Goal: Task Accomplishment & Management: Manage account settings

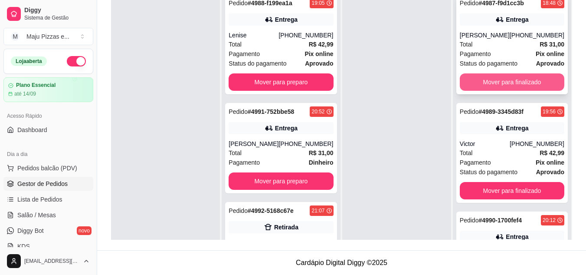
scroll to position [24, 0]
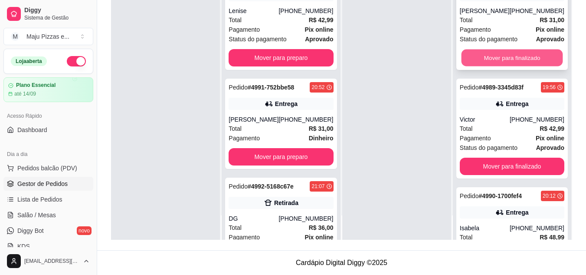
click at [511, 62] on button "Mover para finalizado" at bounding box center [512, 57] width 102 height 17
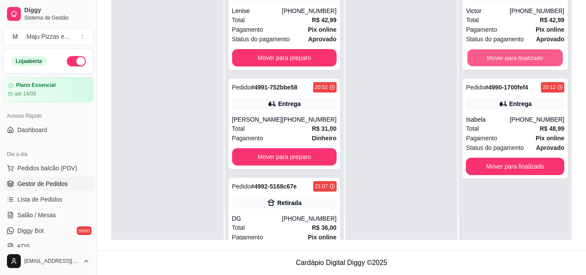
click at [511, 62] on button "Mover para finalizado" at bounding box center [515, 57] width 95 height 17
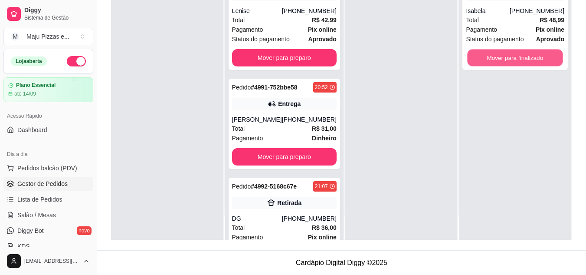
click at [511, 62] on button "Mover para finalizado" at bounding box center [515, 57] width 95 height 17
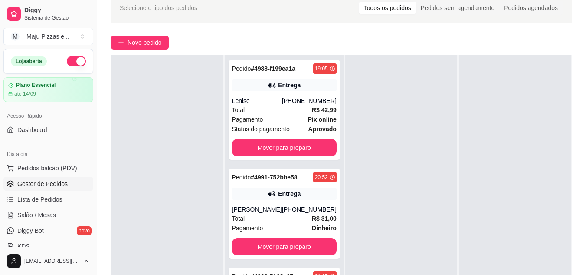
scroll to position [28, 0]
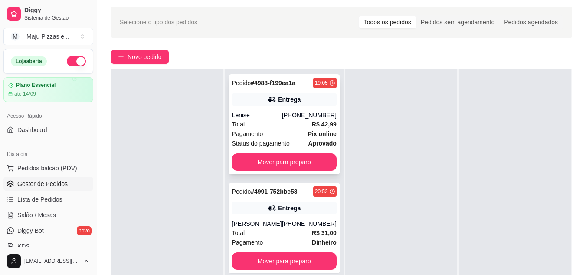
click at [302, 115] on div "[PHONE_NUMBER]" at bounding box center [309, 115] width 55 height 9
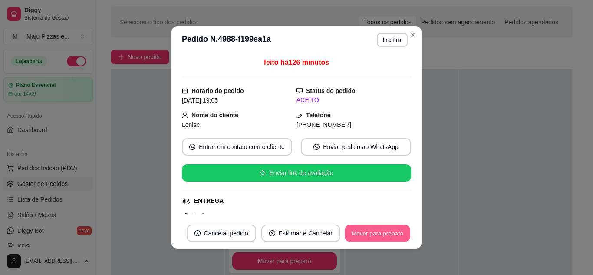
click at [367, 229] on button "Mover para preparo" at bounding box center [376, 233] width 65 height 17
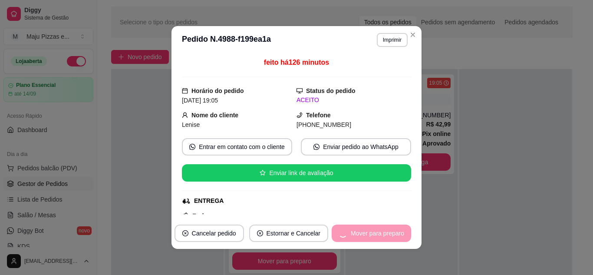
click at [367, 229] on div "Mover para preparo" at bounding box center [370, 232] width 79 height 17
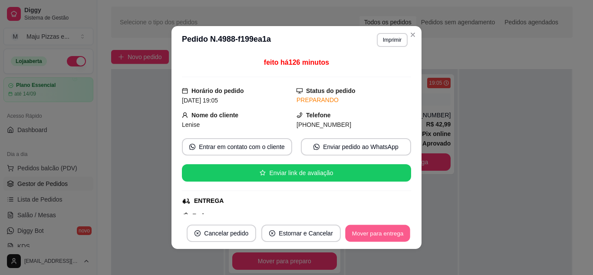
click at [367, 229] on button "Mover para entrega" at bounding box center [377, 233] width 65 height 17
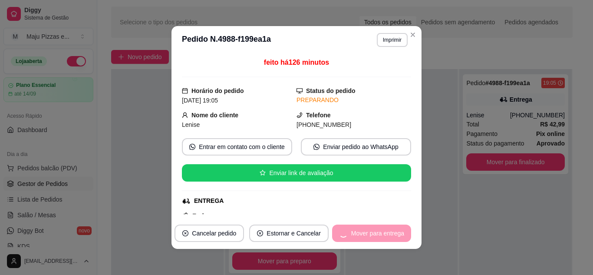
click at [367, 229] on div "Mover para entrega" at bounding box center [371, 232] width 79 height 17
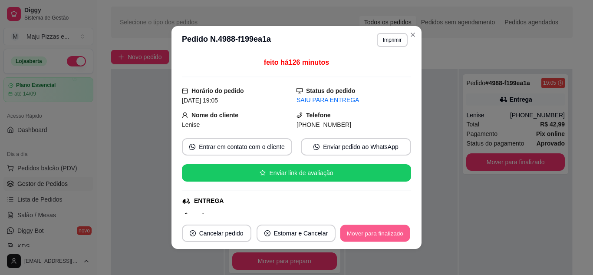
click at [367, 229] on button "Mover para finalizado" at bounding box center [375, 233] width 70 height 17
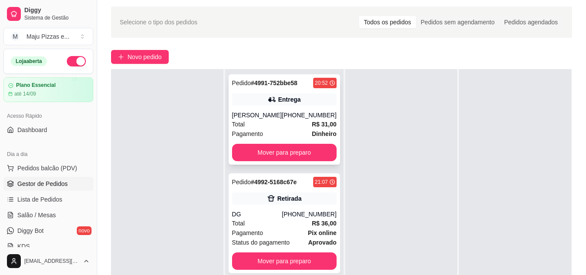
click at [278, 122] on div "Total R$ 31,00" at bounding box center [284, 124] width 105 height 10
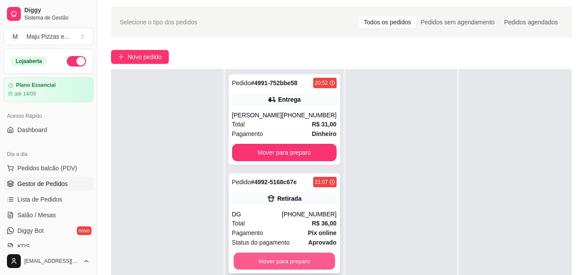
click at [308, 267] on button "Mover para preparo" at bounding box center [284, 260] width 102 height 17
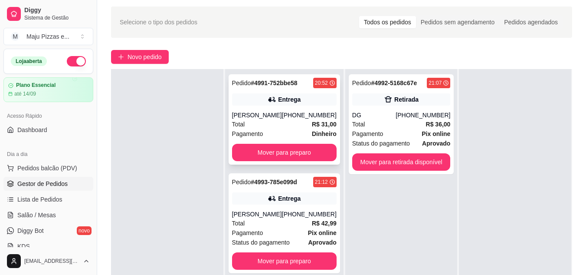
click at [276, 125] on div "Total R$ 31,00" at bounding box center [284, 124] width 105 height 10
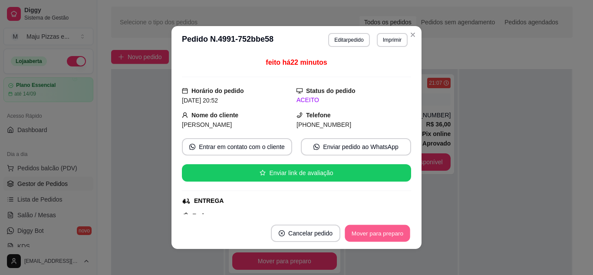
click at [388, 237] on button "Mover para preparo" at bounding box center [376, 233] width 65 height 17
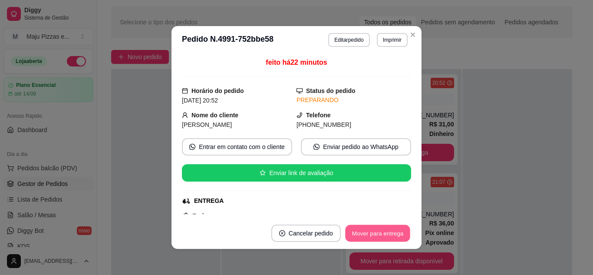
click at [388, 237] on button "Mover para entrega" at bounding box center [377, 233] width 65 height 17
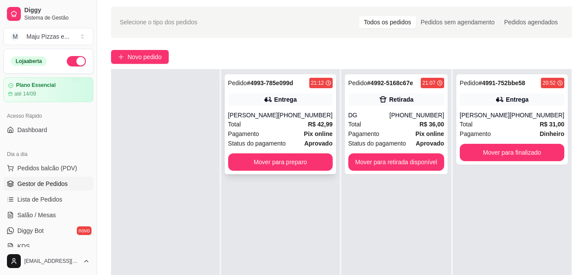
click at [262, 122] on div "Total R$ 42,99" at bounding box center [280, 124] width 105 height 10
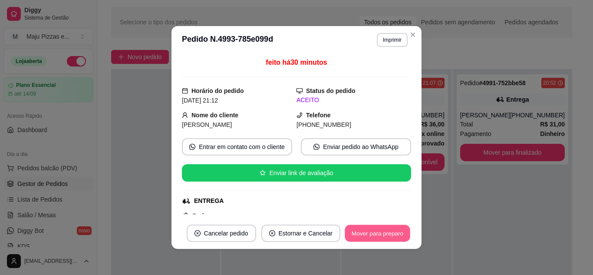
click at [383, 229] on button "Mover para preparo" at bounding box center [376, 233] width 65 height 17
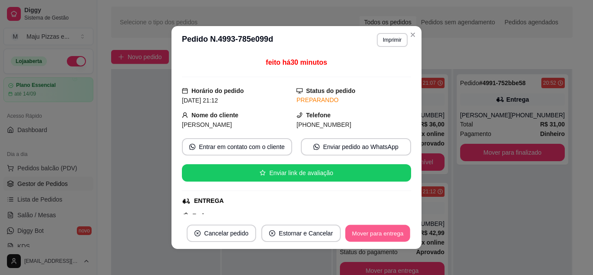
click at [383, 229] on button "Mover para entrega" at bounding box center [377, 233] width 65 height 17
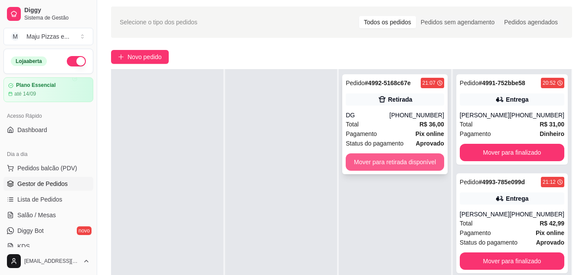
click at [384, 158] on button "Mover para retirada disponível" at bounding box center [395, 161] width 98 height 17
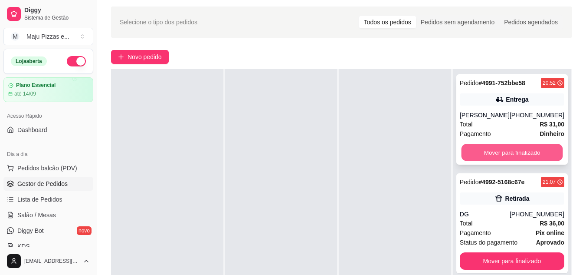
click at [467, 151] on button "Mover para finalizado" at bounding box center [512, 152] width 102 height 17
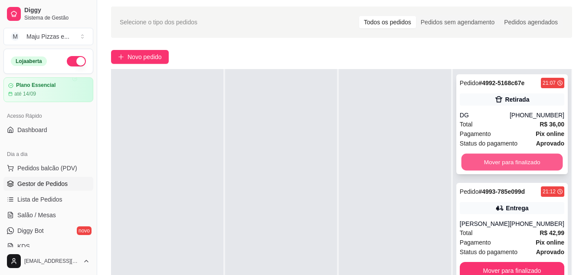
click at [478, 160] on button "Mover para finalizado" at bounding box center [512, 162] width 102 height 17
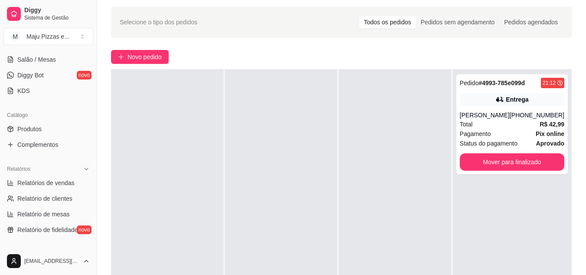
scroll to position [156, 0]
click at [64, 181] on span "Relatórios de vendas" at bounding box center [45, 181] width 57 height 9
select select "ALL"
select select "0"
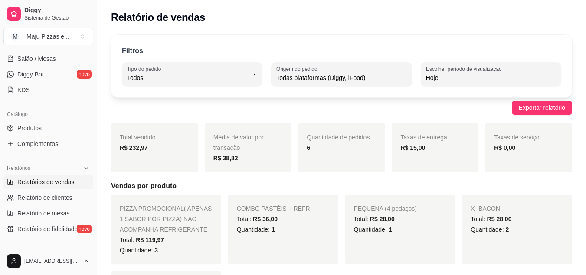
click at [92, 52] on div "Diggy Sistema de Gestão M Maju Pizzas e ... Loja aberta Plano Essencial até 14/…" at bounding box center [48, 137] width 97 height 275
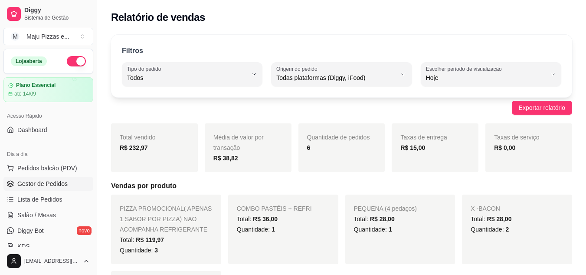
click at [58, 181] on span "Gestor de Pedidos" at bounding box center [42, 183] width 50 height 9
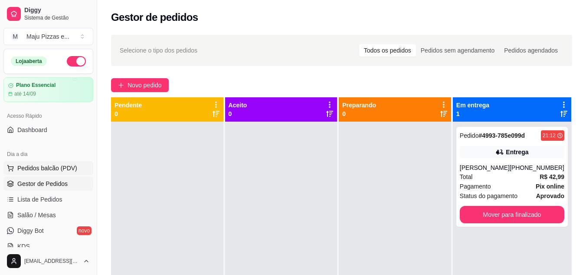
click at [58, 168] on span "Pedidos balcão (PDV)" at bounding box center [47, 168] width 60 height 9
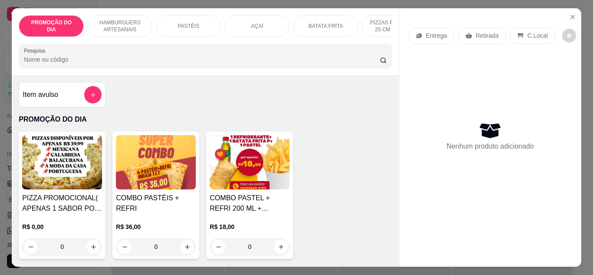
click at [187, 23] on p "PASTÉIS" at bounding box center [188, 26] width 22 height 7
